Goal: Information Seeking & Learning: Learn about a topic

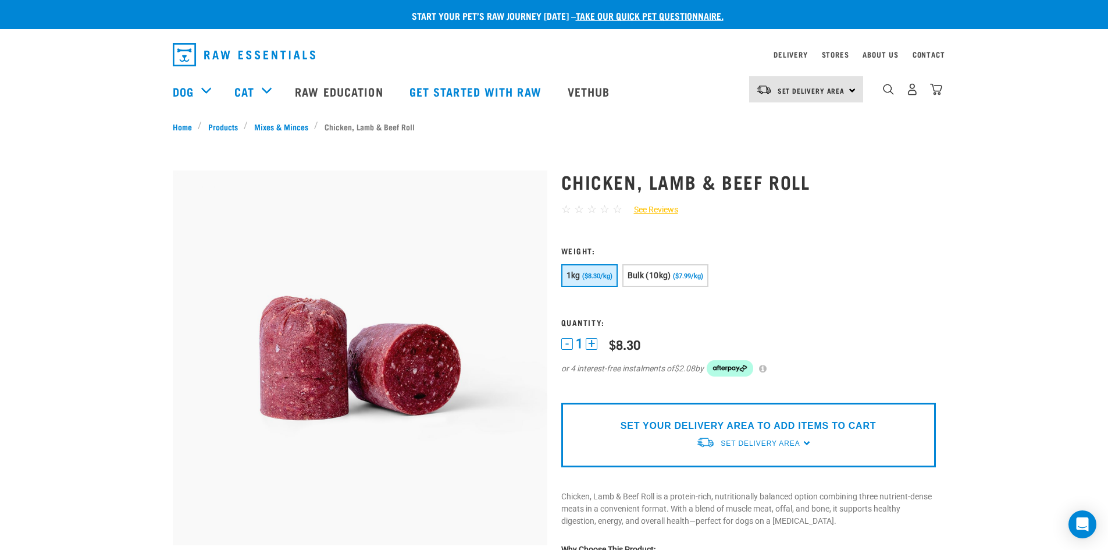
drag, startPoint x: 791, startPoint y: 252, endPoint x: 696, endPoint y: 177, distance: 121.3
click at [696, 177] on h1 "Chicken, Lamb & Beef Roll" at bounding box center [748, 181] width 375 height 21
click at [336, 120] on li "Chicken, Lamb & Beef Roll" at bounding box center [367, 126] width 106 height 12
click at [337, 123] on li "Chicken, Lamb & Beef Roll" at bounding box center [367, 126] width 106 height 12
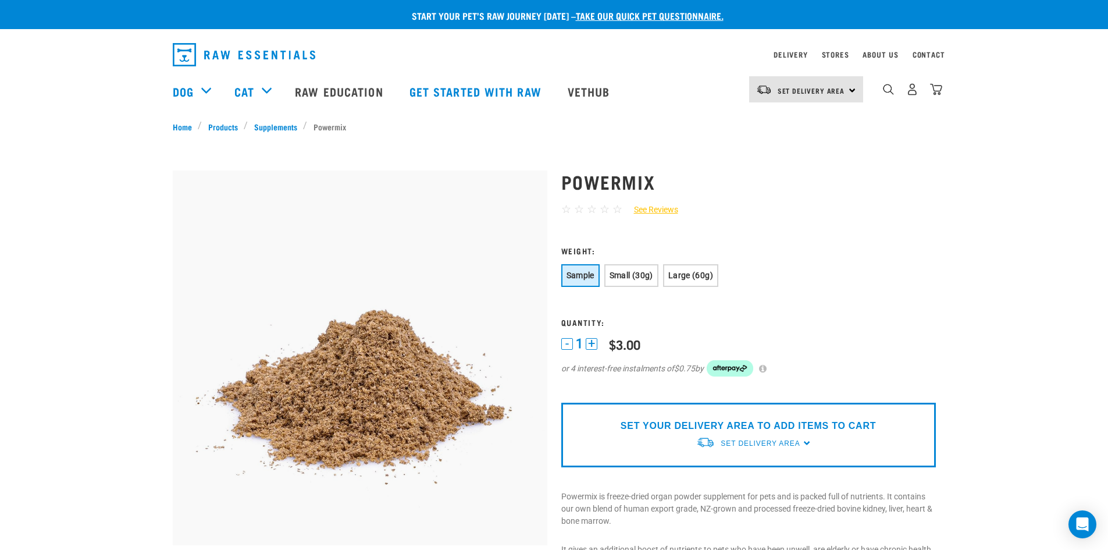
click at [270, 150] on div "Start your pet’s raw journey [DATE] – take our quick pet questionnaire. Deliver…" at bounding box center [554, 545] width 1108 height 1090
click at [92, 175] on div "Start your pet’s raw journey [DATE] – take our quick pet questionnaire. Deliver…" at bounding box center [554, 545] width 1108 height 1090
click at [133, 233] on div "Start your pet’s raw journey today – take our quick pet questionnaire. Delivery…" at bounding box center [554, 545] width 1108 height 1090
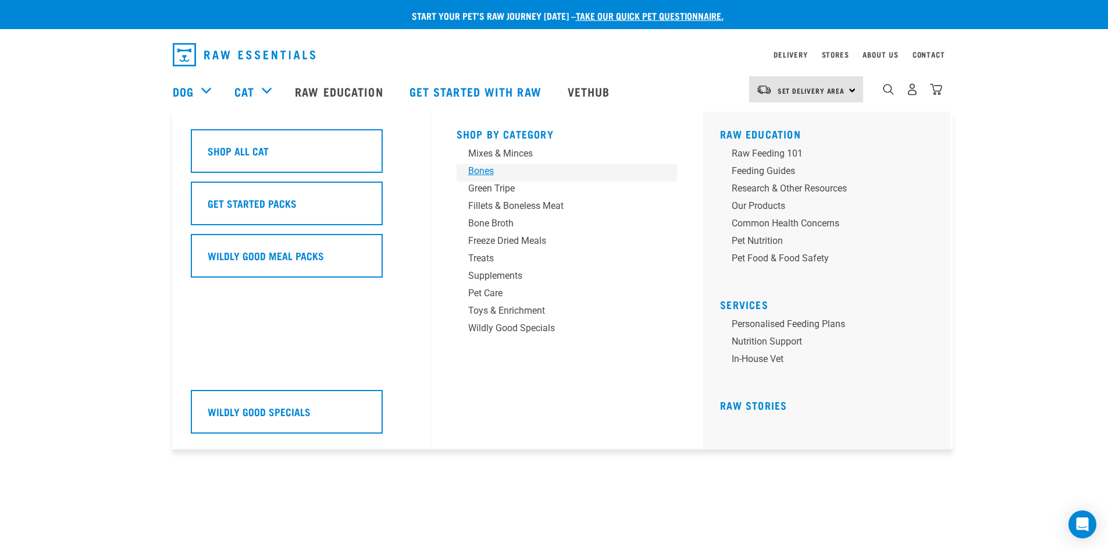
click at [478, 168] on div "Bones" at bounding box center [558, 171] width 181 height 14
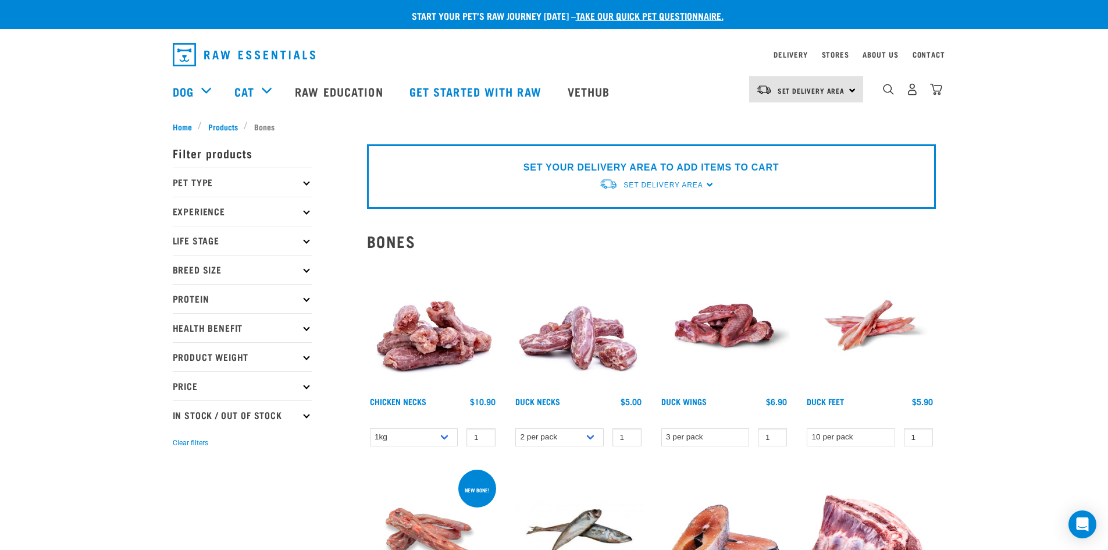
drag, startPoint x: 169, startPoint y: 64, endPoint x: 191, endPoint y: 55, distance: 23.4
click at [191, 55] on img "dropdown navigation" at bounding box center [244, 54] width 143 height 23
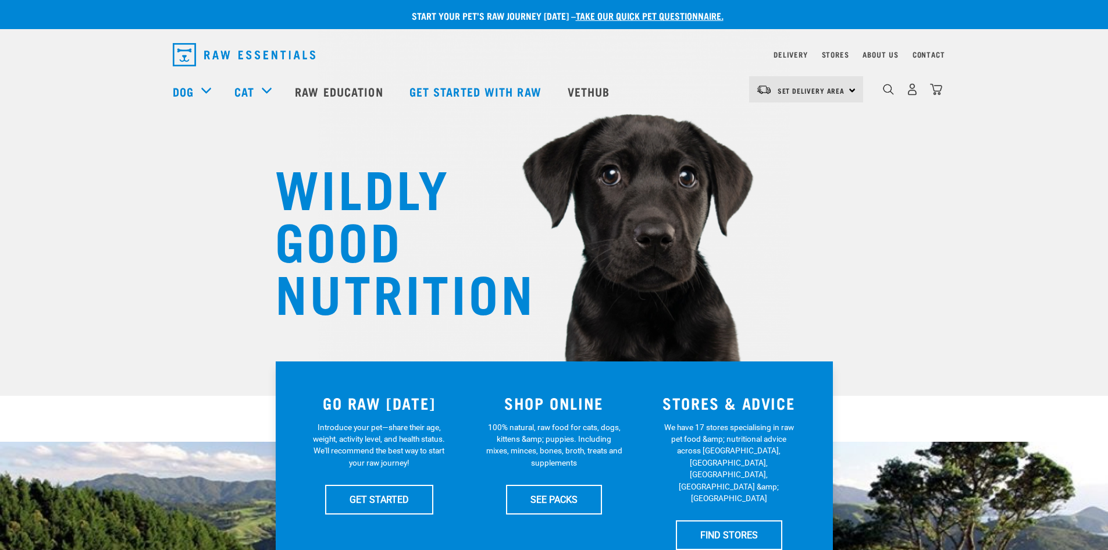
drag, startPoint x: 0, startPoint y: 0, endPoint x: 121, endPoint y: 152, distance: 194.1
click at [121, 152] on div "WILDLY GOOD NUTRITION" at bounding box center [554, 198] width 1108 height 396
click at [143, 230] on div "WILDLY GOOD NUTRITION" at bounding box center [554, 198] width 1108 height 396
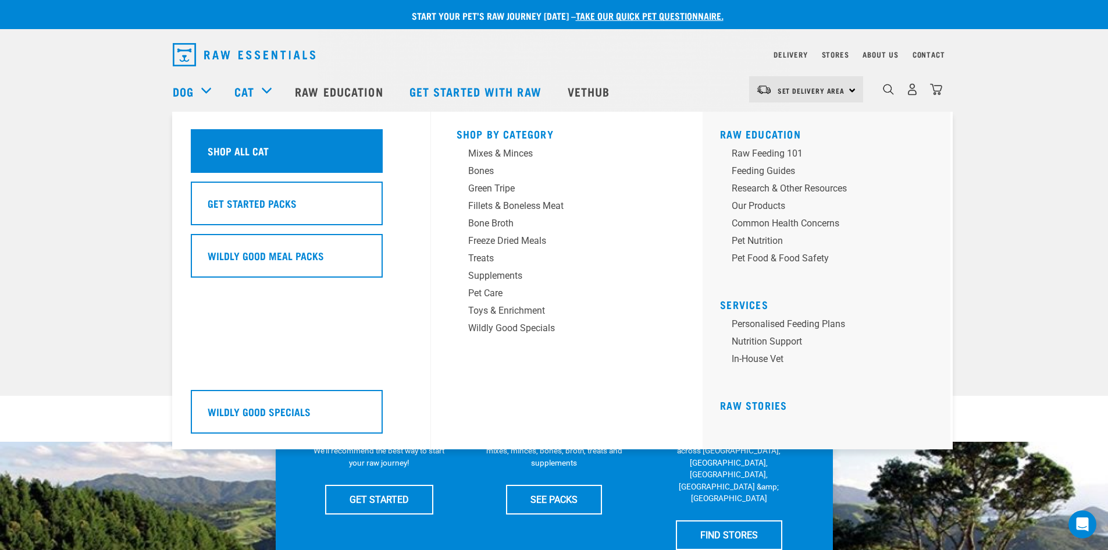
click at [291, 155] on div "Shop All Cat" at bounding box center [287, 151] width 192 height 44
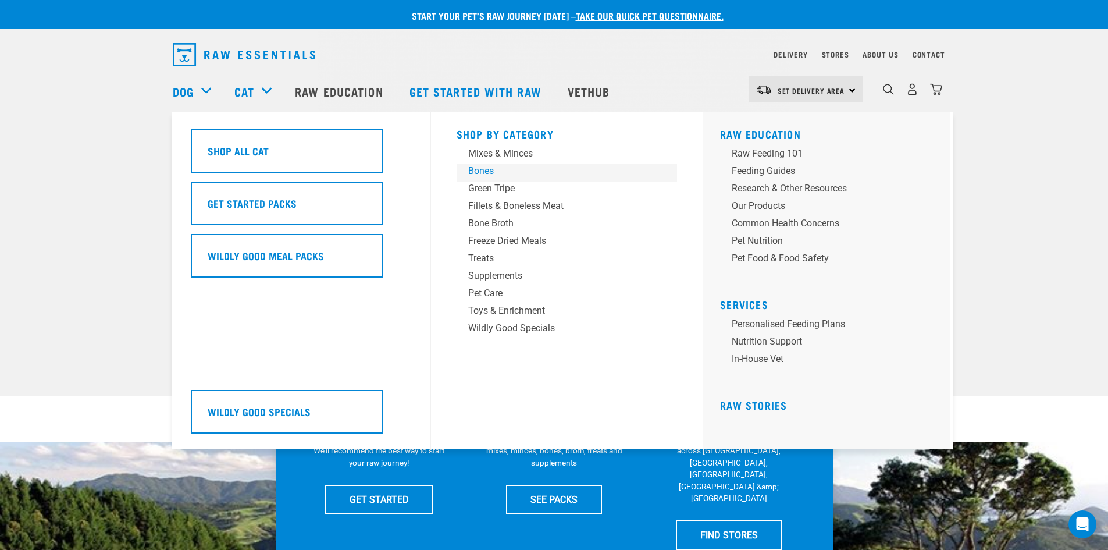
click at [485, 172] on div "Bones" at bounding box center [558, 171] width 181 height 14
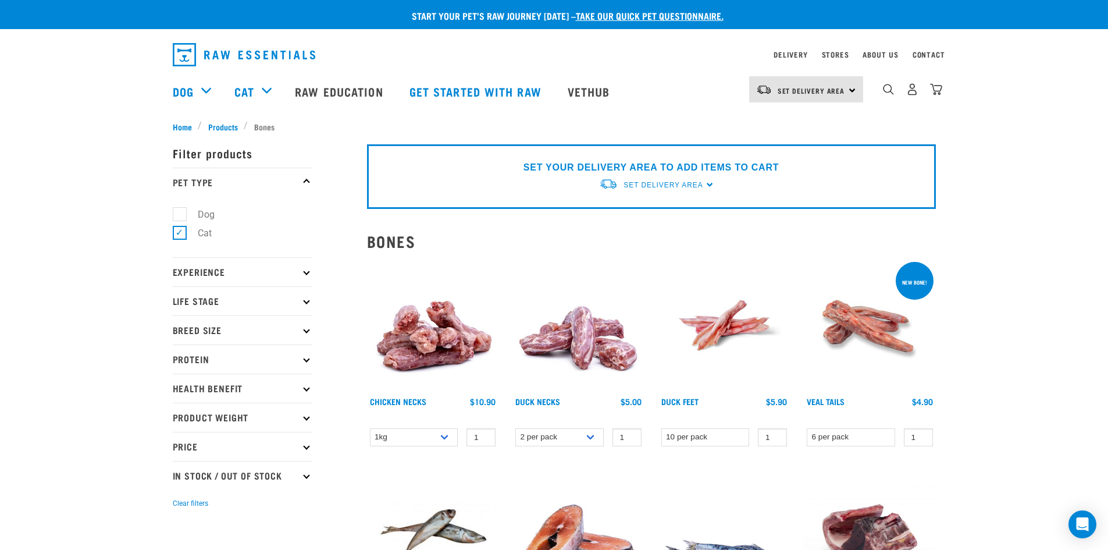
click at [179, 213] on label "Dog" at bounding box center [199, 214] width 40 height 15
click at [179, 213] on input "Dog" at bounding box center [177, 212] width 8 height 8
checkbox input "true"
click at [180, 231] on label "Cat" at bounding box center [197, 233] width 37 height 15
click at [180, 231] on input "Cat" at bounding box center [177, 231] width 8 height 8
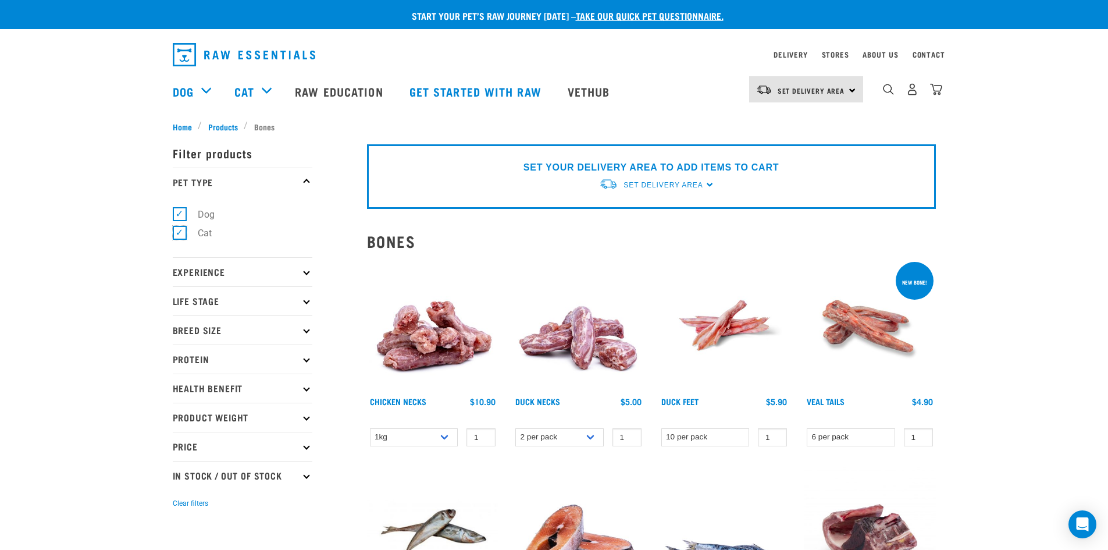
checkbox input "false"
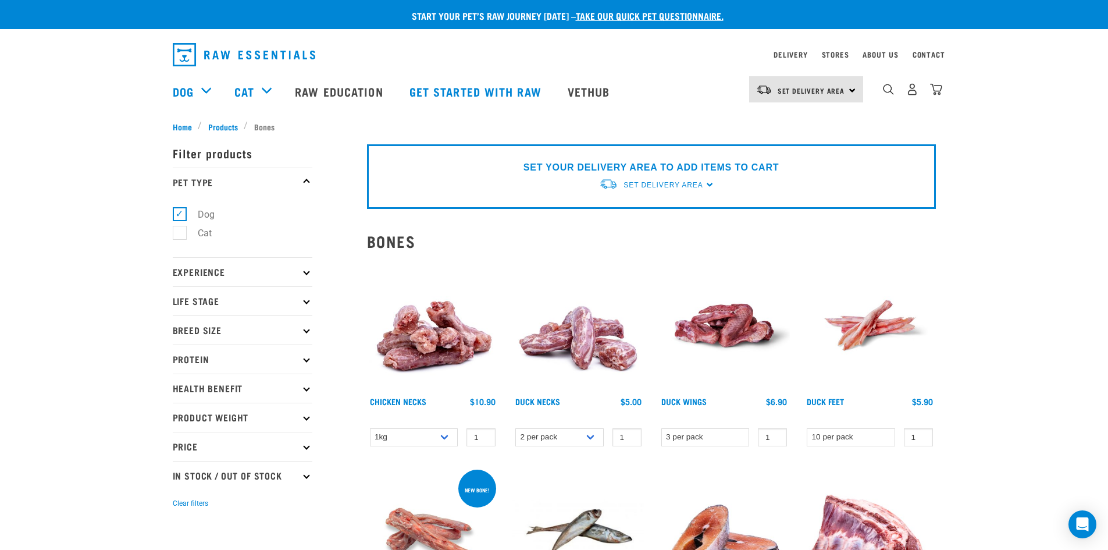
click at [184, 211] on label "Dog" at bounding box center [199, 214] width 40 height 15
click at [180, 211] on input "Dog" at bounding box center [177, 212] width 8 height 8
checkbox input "false"
click at [184, 232] on label "Cat" at bounding box center [197, 233] width 37 height 15
click at [180, 232] on input "Cat" at bounding box center [177, 231] width 8 height 8
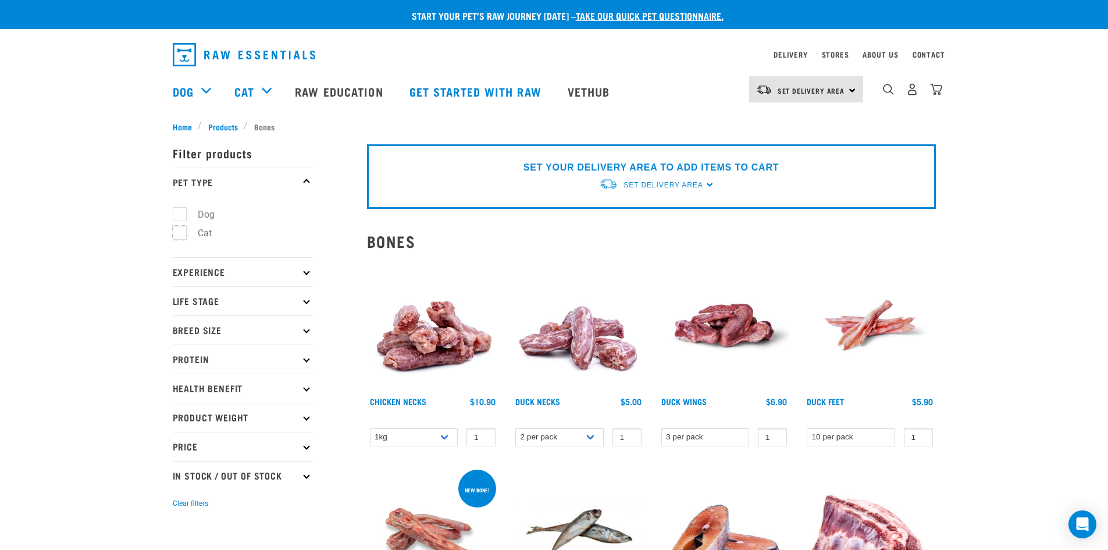
checkbox input "true"
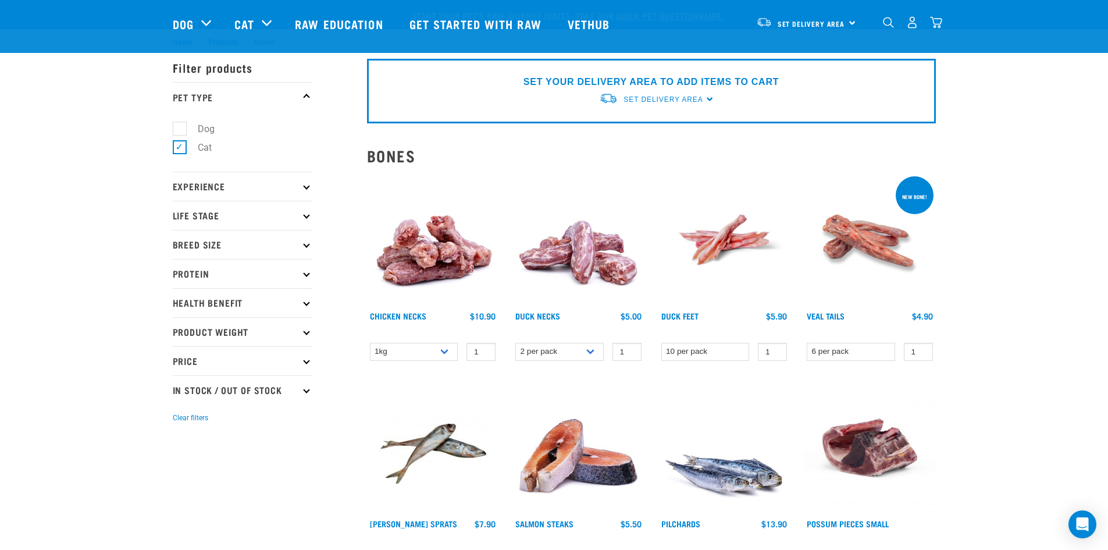
scroll to position [58, 0]
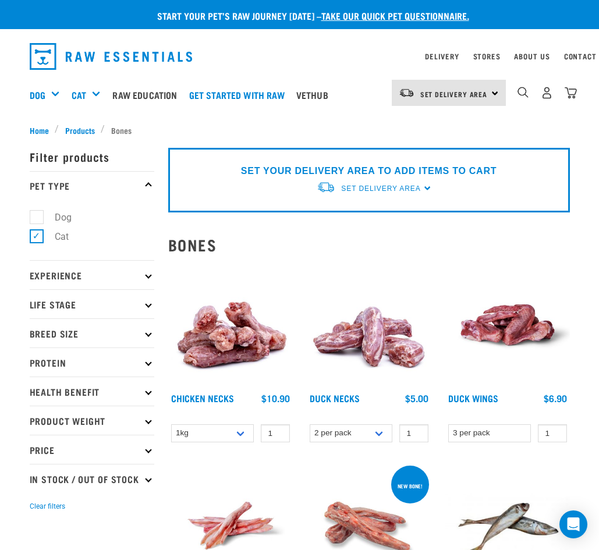
drag, startPoint x: 115, startPoint y: 131, endPoint x: 77, endPoint y: 130, distance: 38.4
